Goal: Information Seeking & Learning: Learn about a topic

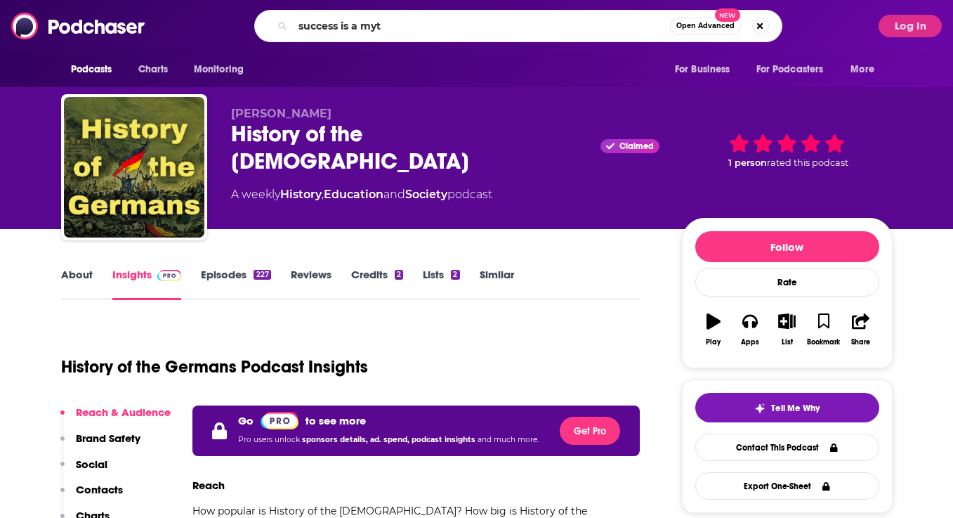
type input "success is a myth"
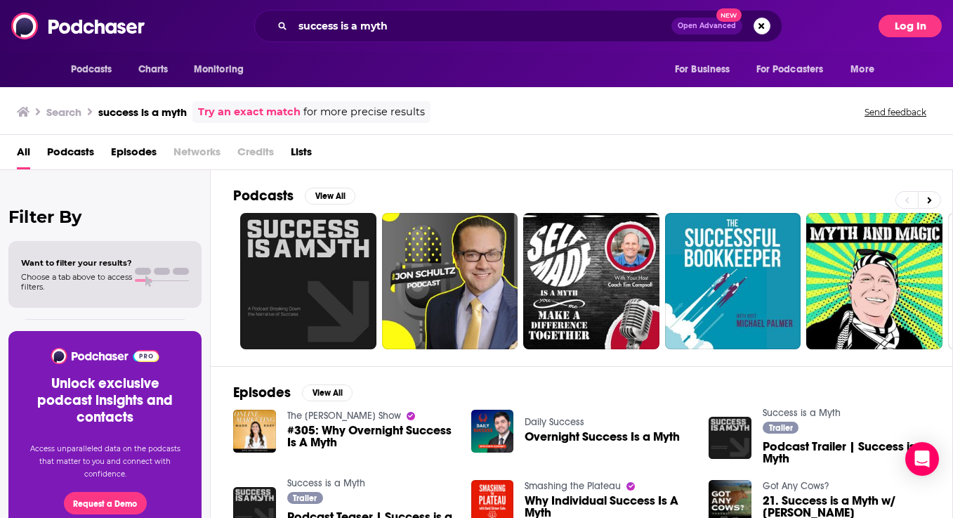
click at [915, 31] on button "Log In" at bounding box center [910, 26] width 63 height 22
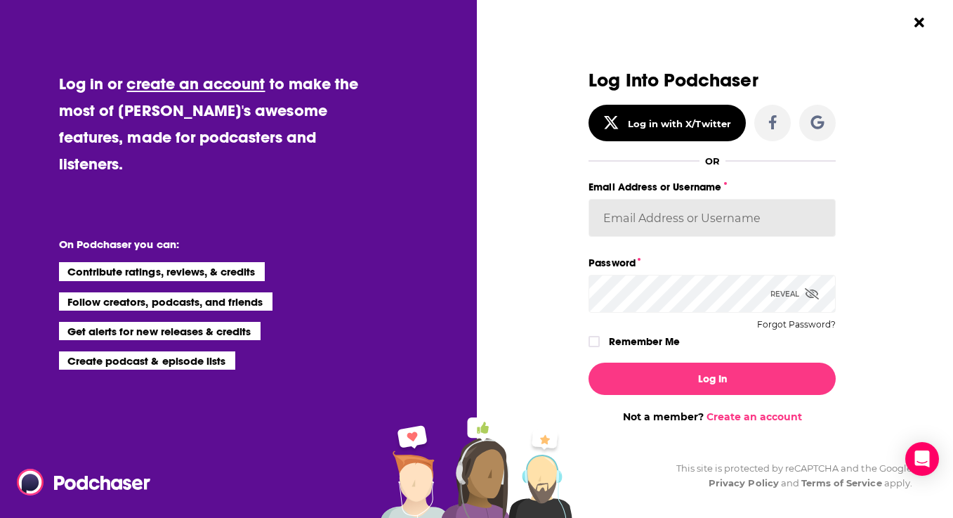
type input "Spreaker_Prime"
click at [712, 378] on button "Log In" at bounding box center [712, 378] width 247 height 32
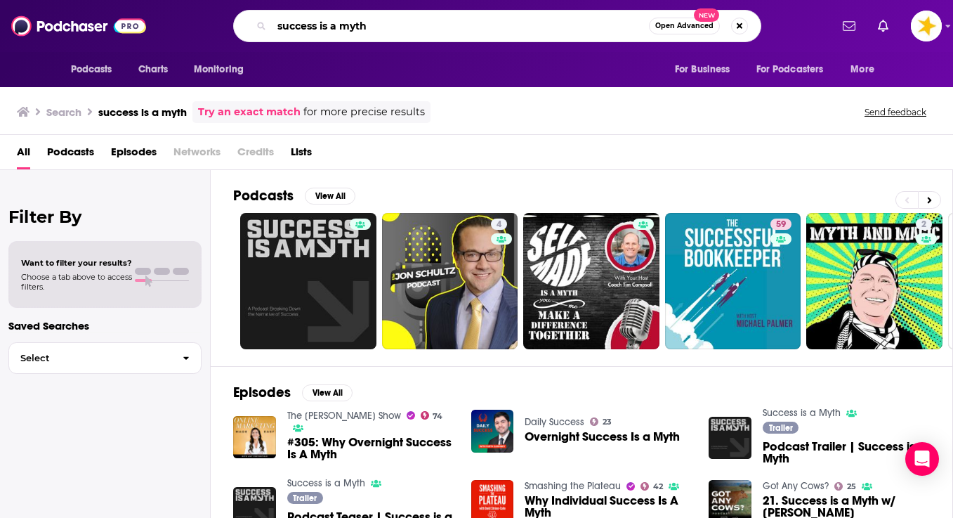
click at [428, 26] on input "success is a myth" at bounding box center [460, 26] width 377 height 22
type input "[MEDICAL_DATA] economics"
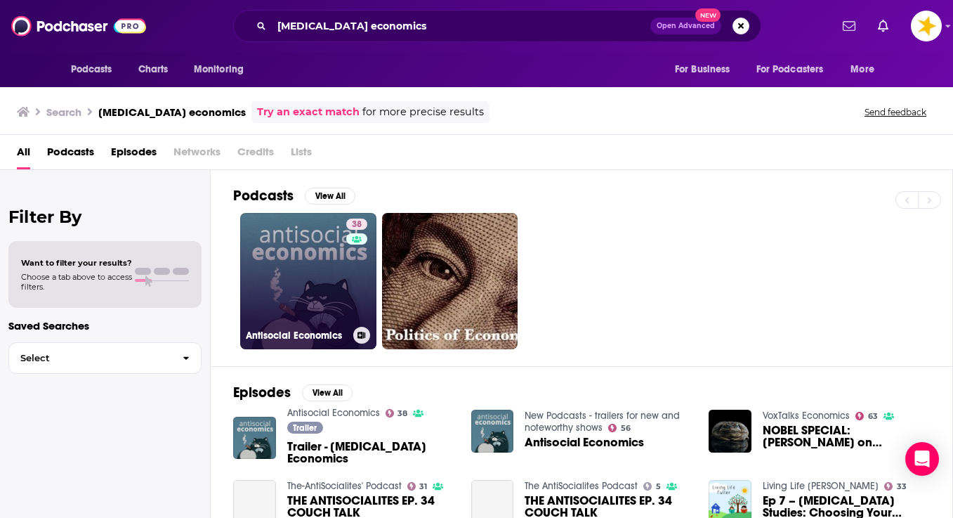
click at [303, 251] on link "38 [MEDICAL_DATA] Economics" at bounding box center [308, 281] width 136 height 136
